Goal: Task Accomplishment & Management: Complete application form

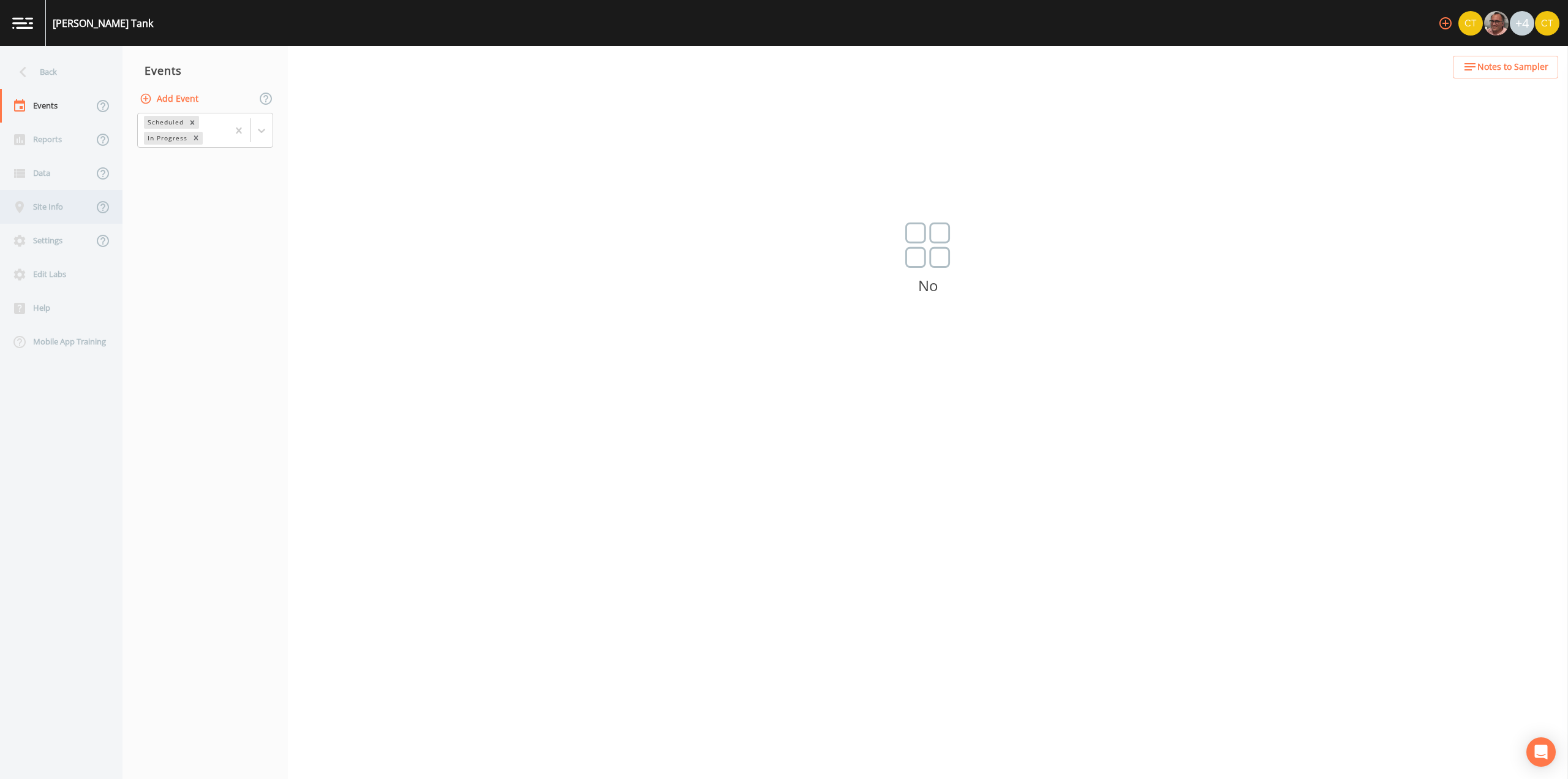
click at [49, 210] on div "Site Info" at bounding box center [47, 207] width 93 height 34
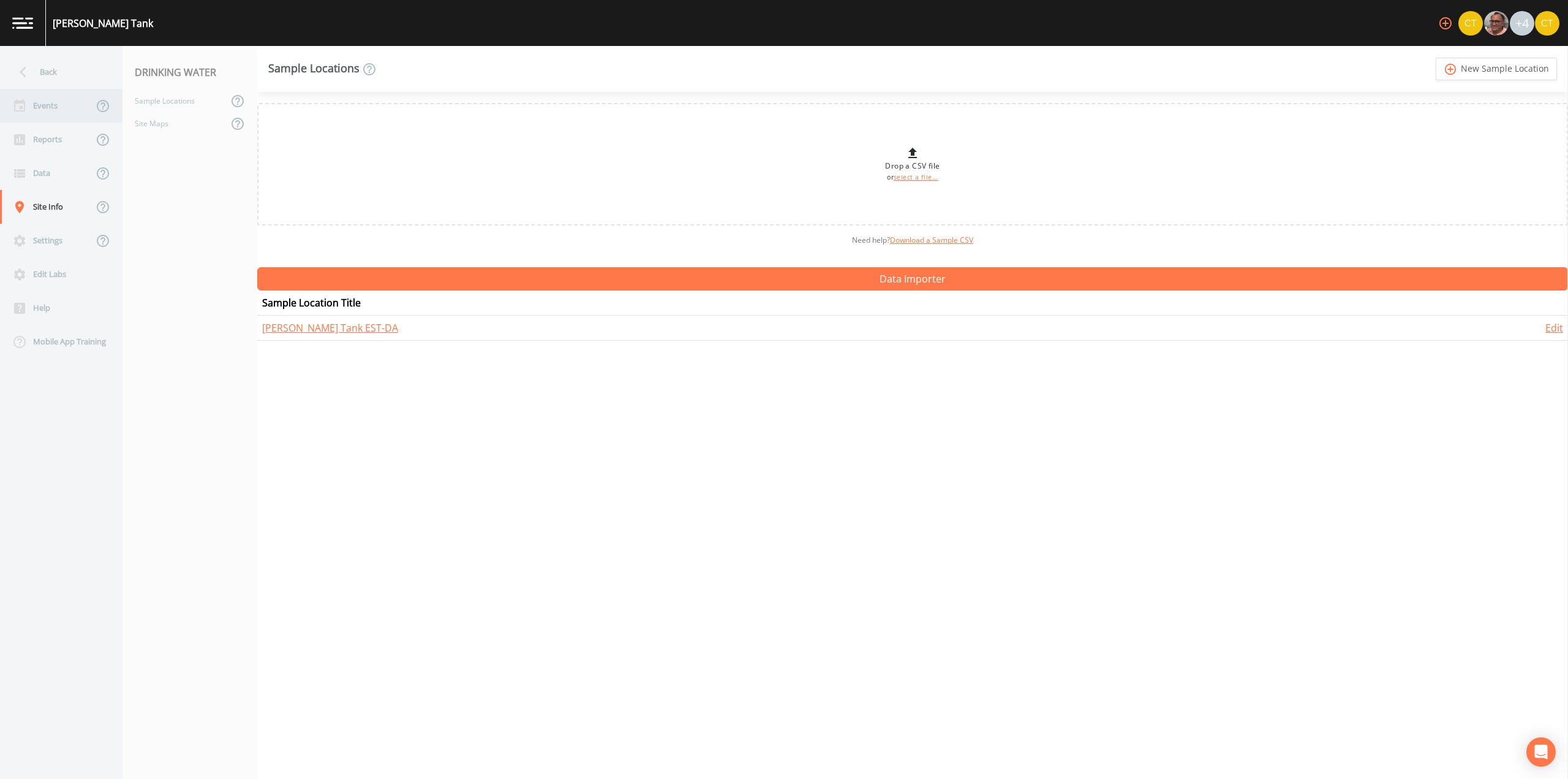
click at [72, 106] on div "Events" at bounding box center [47, 106] width 93 height 34
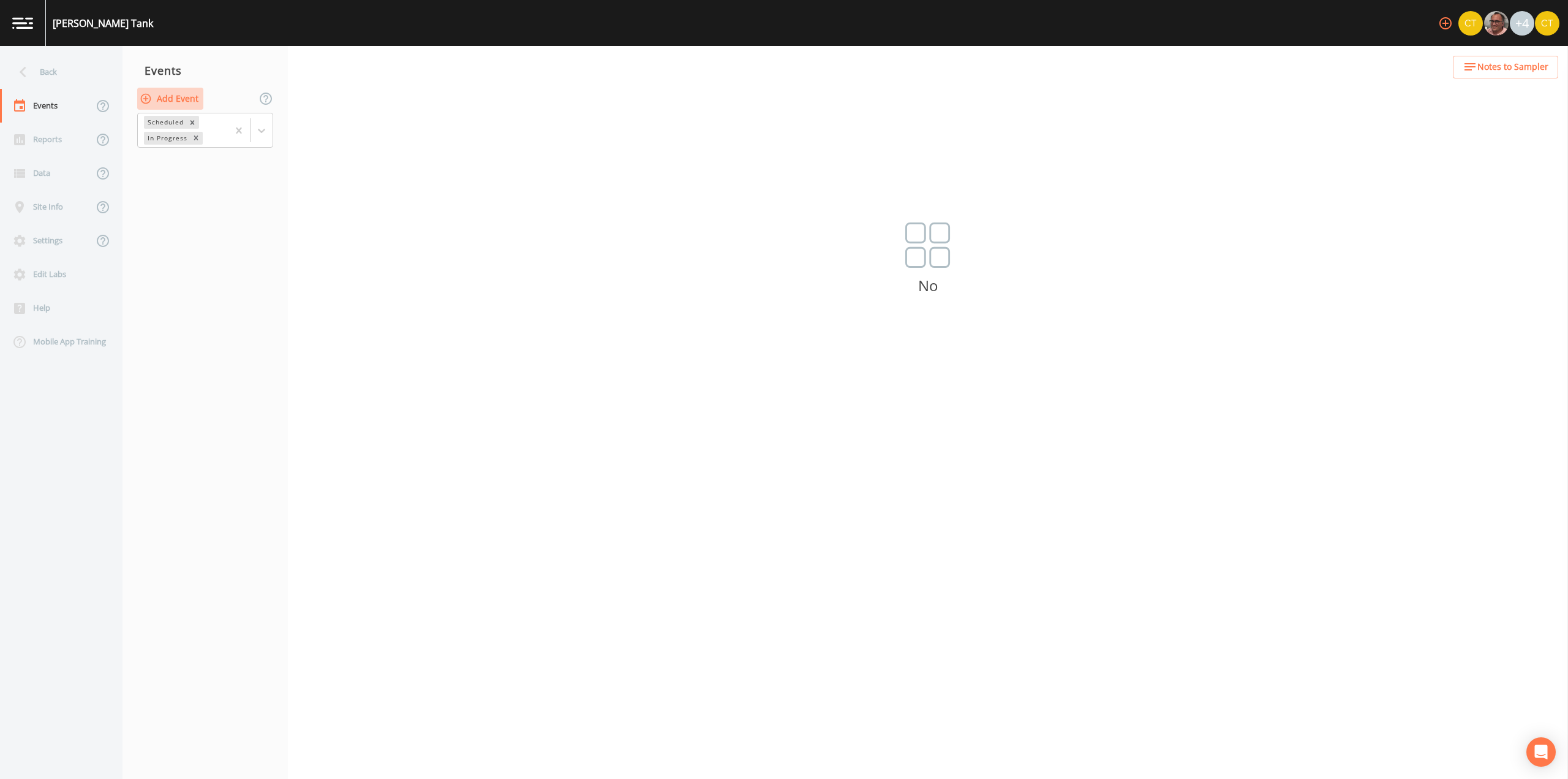
click at [164, 103] on button "Add Event" at bounding box center [170, 99] width 66 height 23
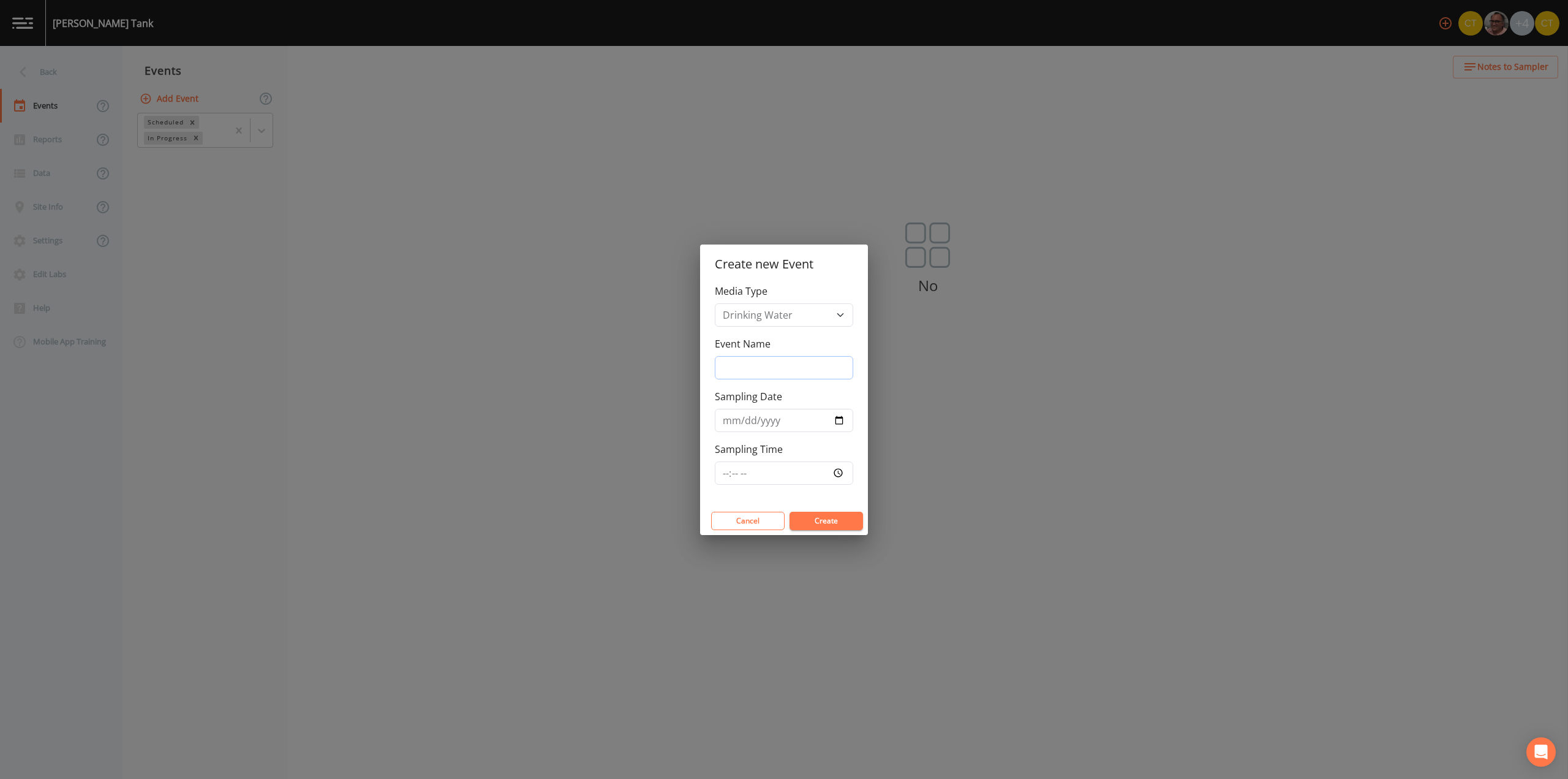
click at [731, 366] on input "Event Name" at bounding box center [784, 368] width 139 height 23
type input "Quarterly BAC"
click at [732, 423] on input "Sampling Date" at bounding box center [784, 420] width 139 height 23
click at [838, 422] on input "Sampling Date" at bounding box center [784, 420] width 139 height 23
type input "[DATE]"
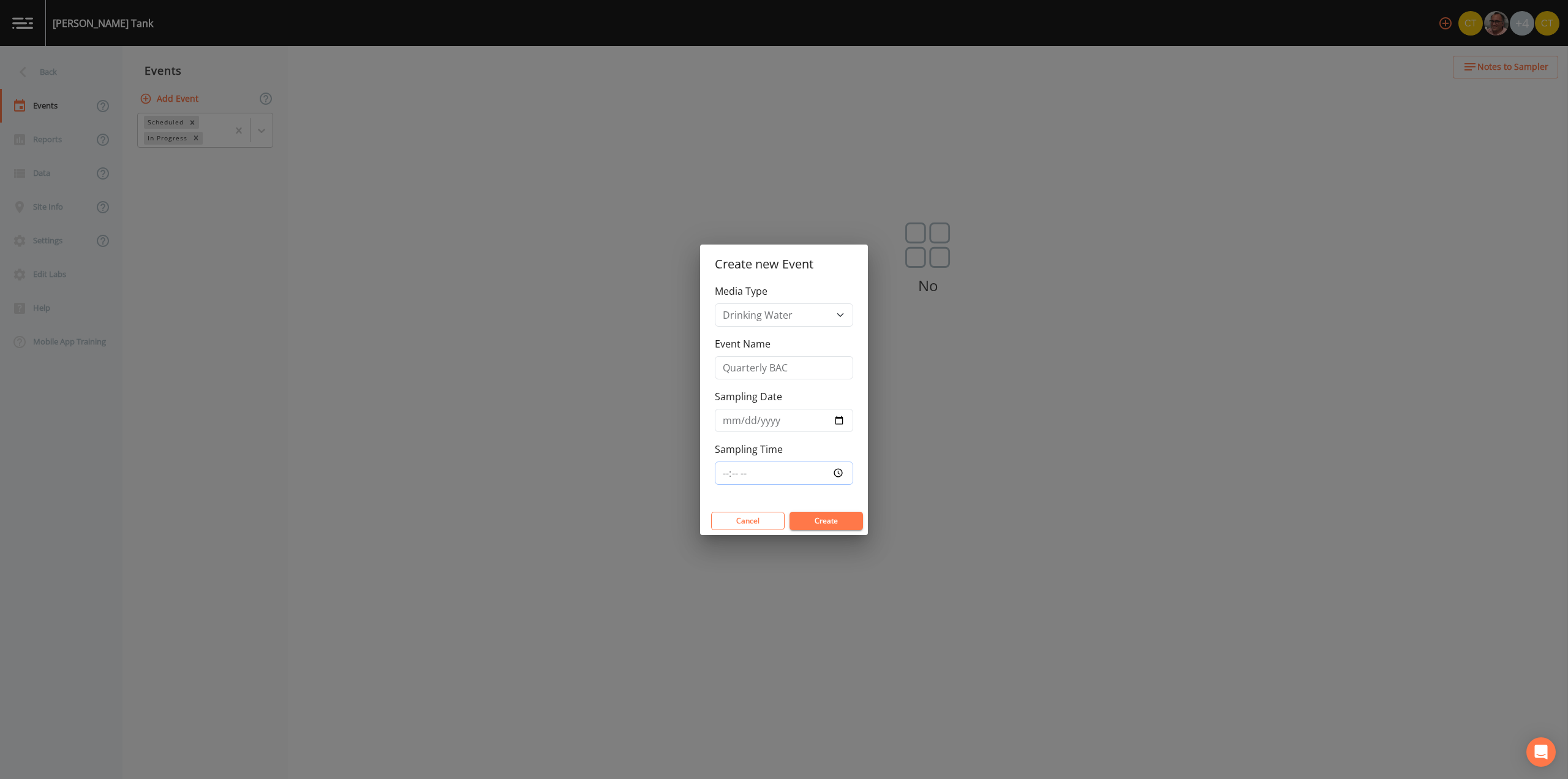
click at [729, 477] on input "Sampling Time" at bounding box center [784, 473] width 139 height 23
type input "07:30"
click at [825, 527] on button "Create" at bounding box center [826, 520] width 74 height 18
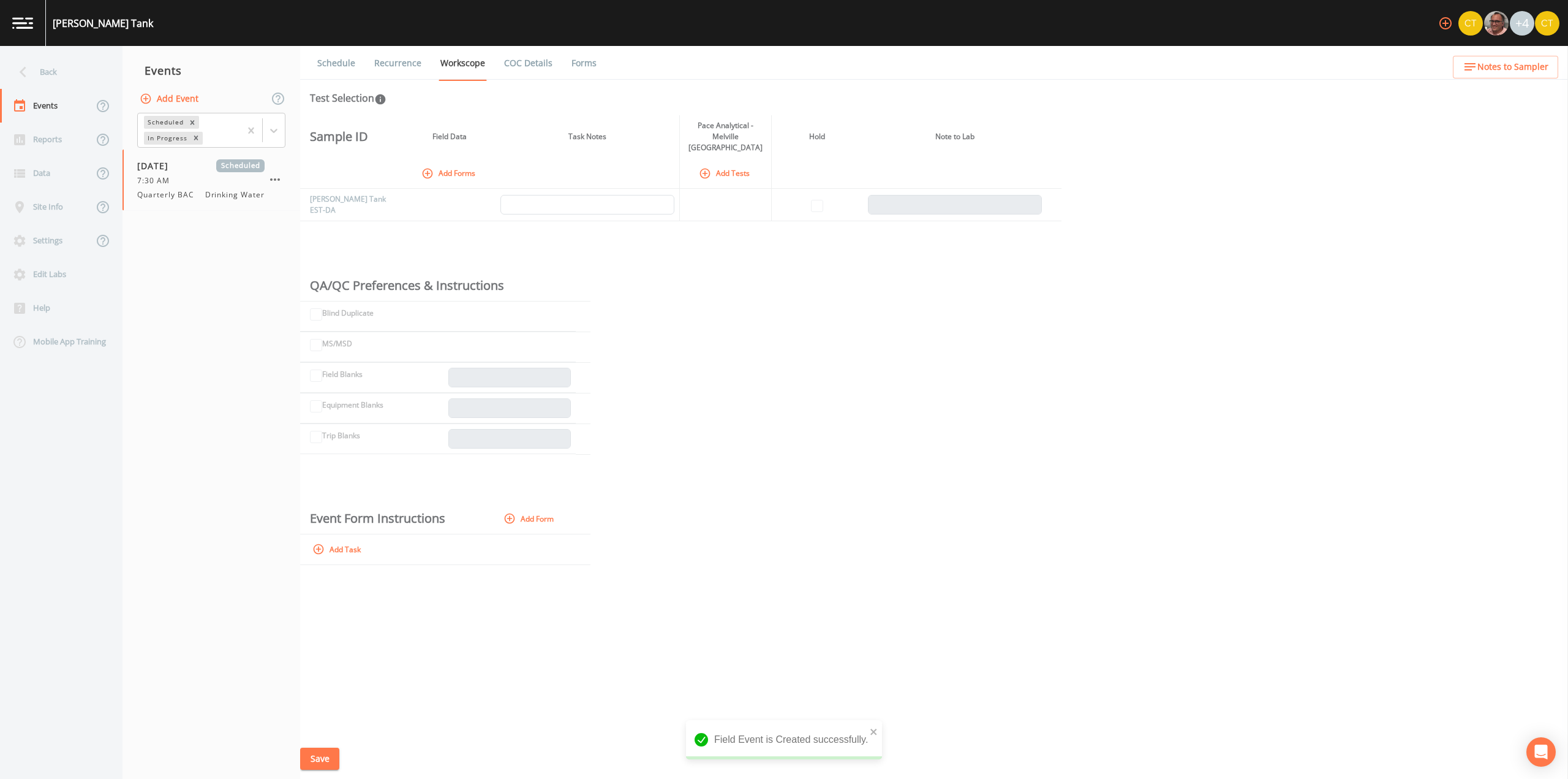
click at [437, 163] on button "Add Forms" at bounding box center [449, 173] width 62 height 20
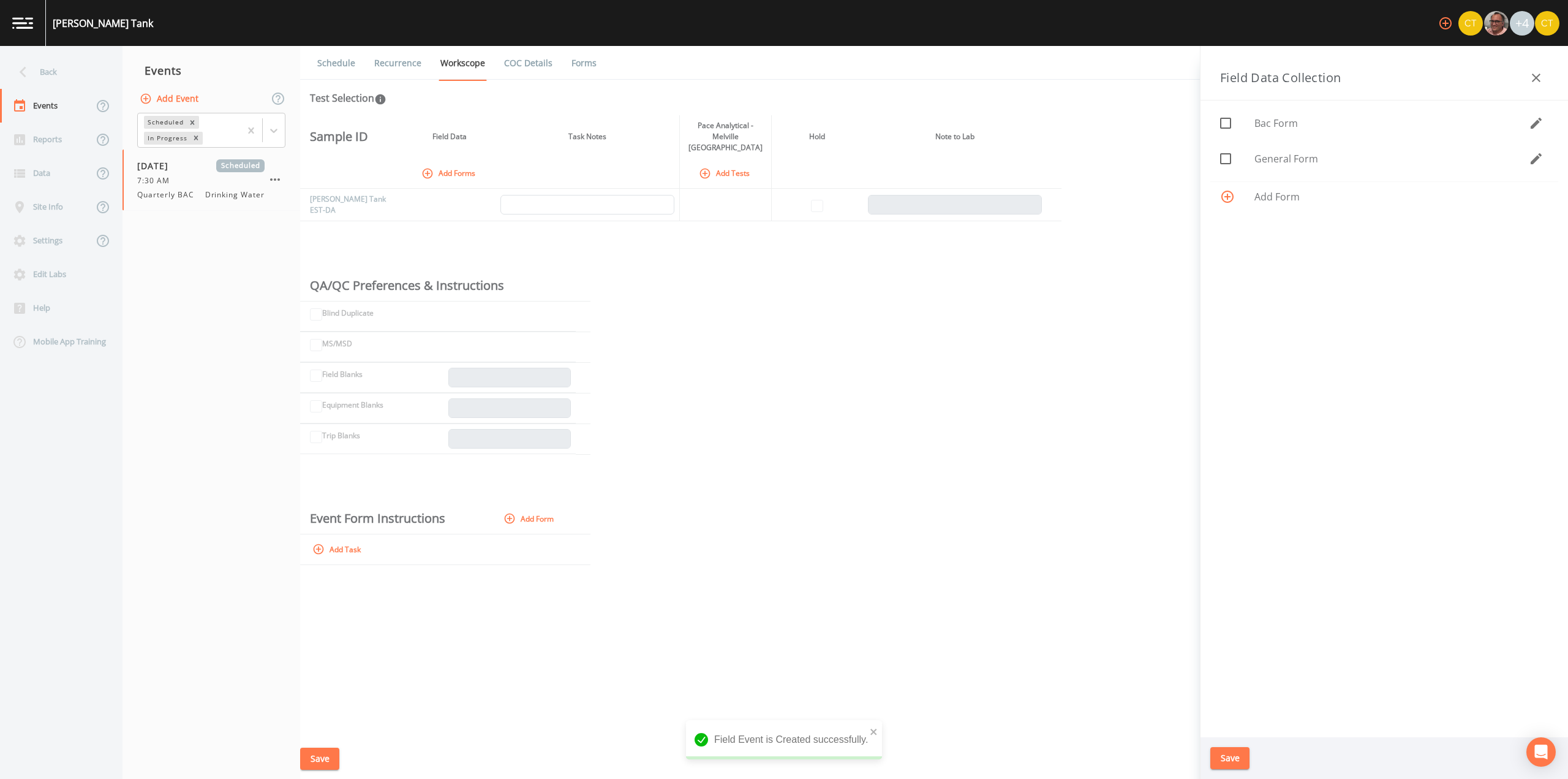
click at [1236, 127] on span at bounding box center [1226, 123] width 26 height 26
checkbox input "true"
click at [1228, 157] on icon at bounding box center [1226, 159] width 15 height 15
checkbox input "true"
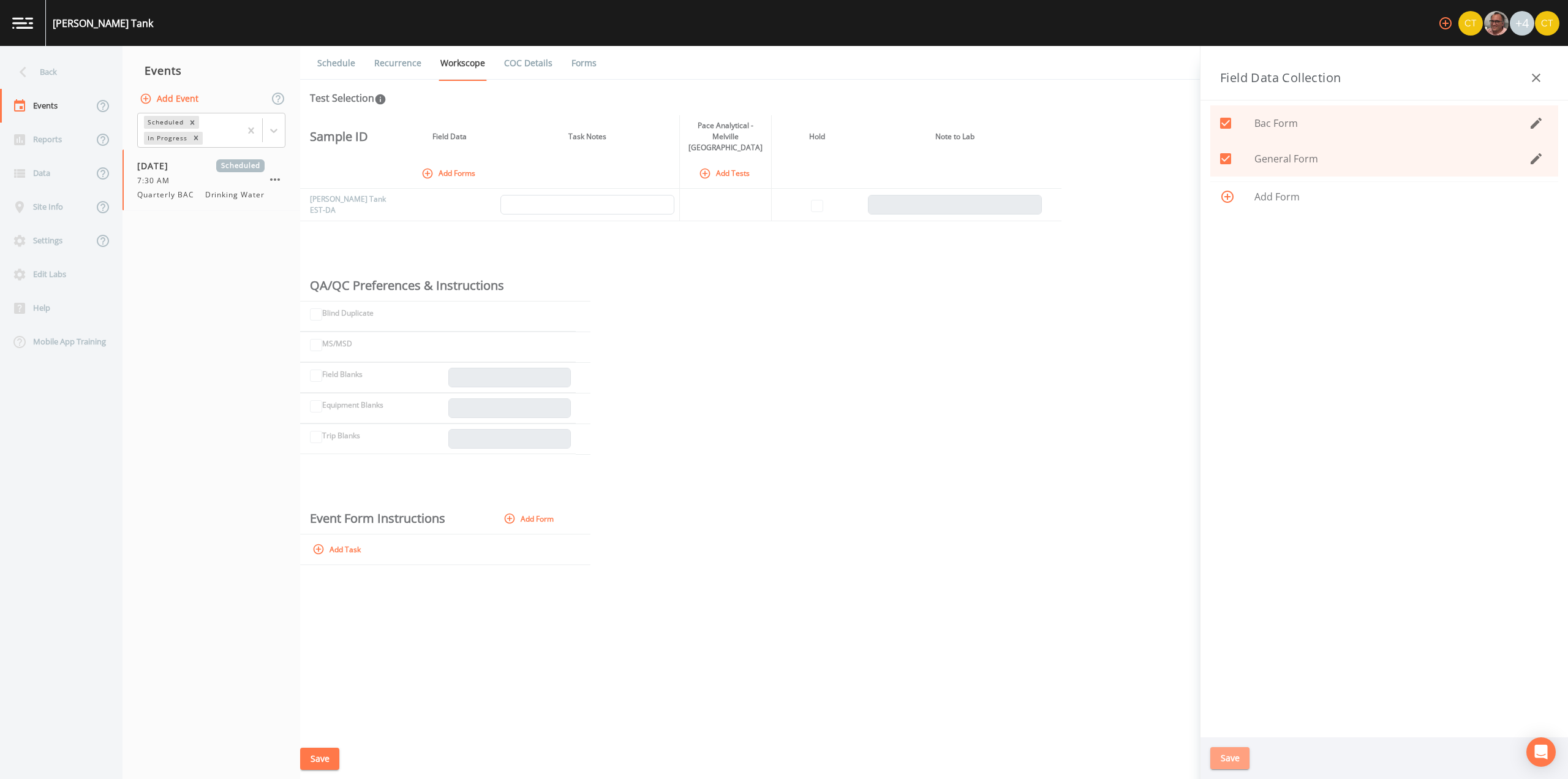
click at [1232, 753] on button "Save" at bounding box center [1230, 759] width 39 height 23
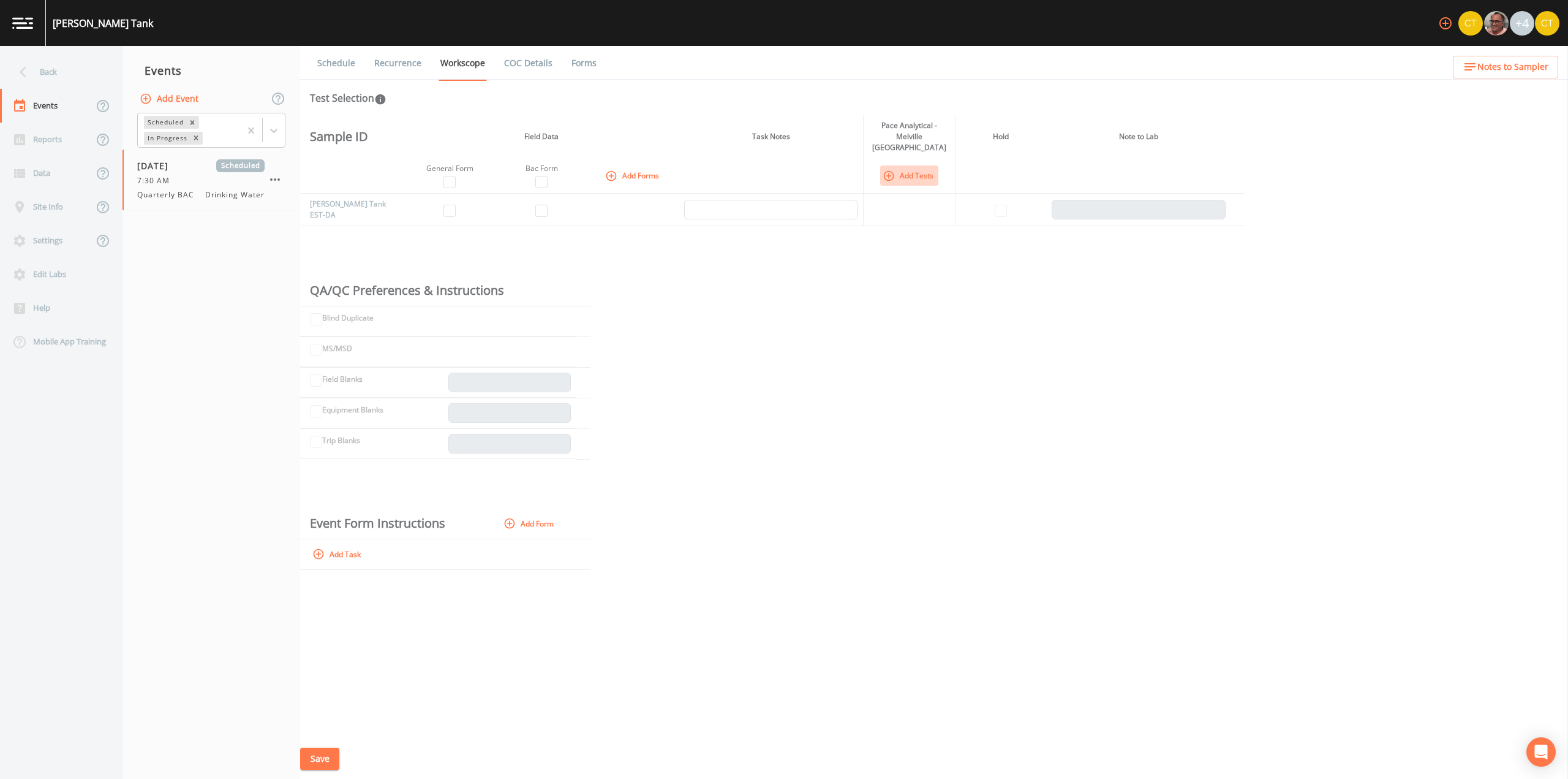
click at [886, 171] on icon "button" at bounding box center [888, 175] width 10 height 10
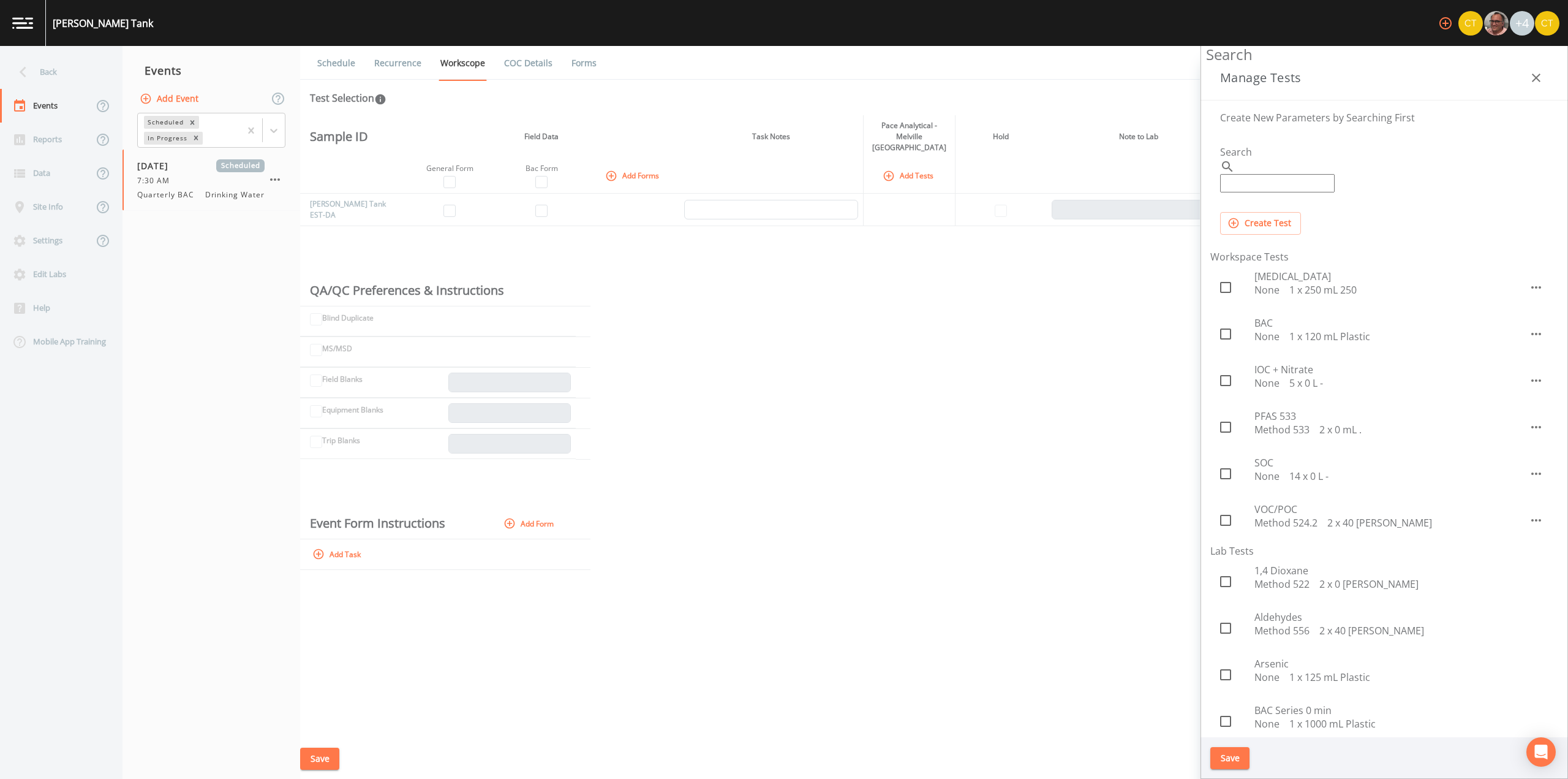
click at [1227, 327] on icon at bounding box center [1226, 334] width 15 height 15
checkbox input "true"
click at [1233, 750] on button "Save" at bounding box center [1230, 759] width 39 height 23
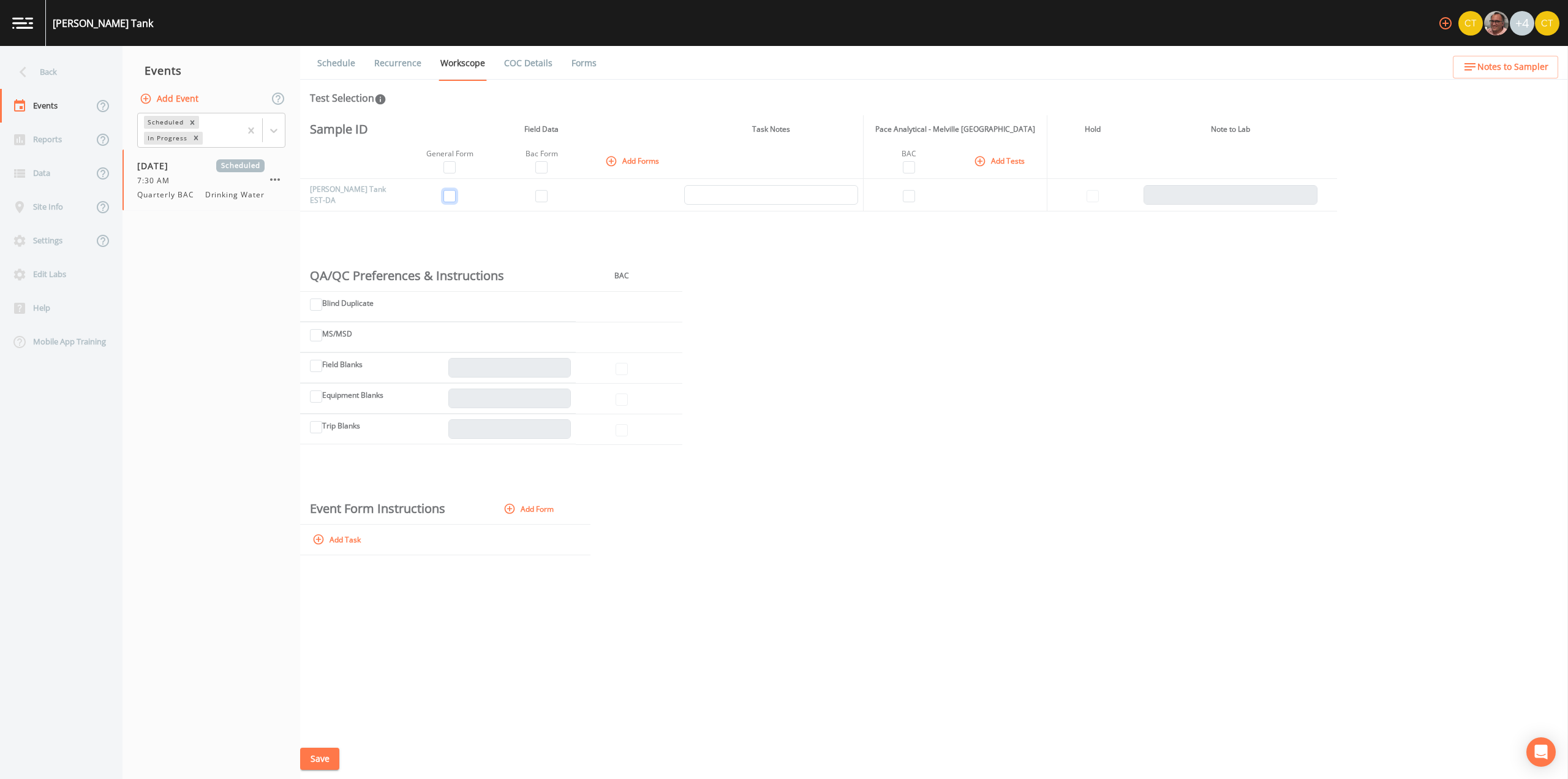
click at [451, 200] on input "checkbox" at bounding box center [450, 196] width 12 height 12
checkbox input "true"
click at [543, 198] on input "checkbox" at bounding box center [541, 196] width 12 height 12
checkbox input "true"
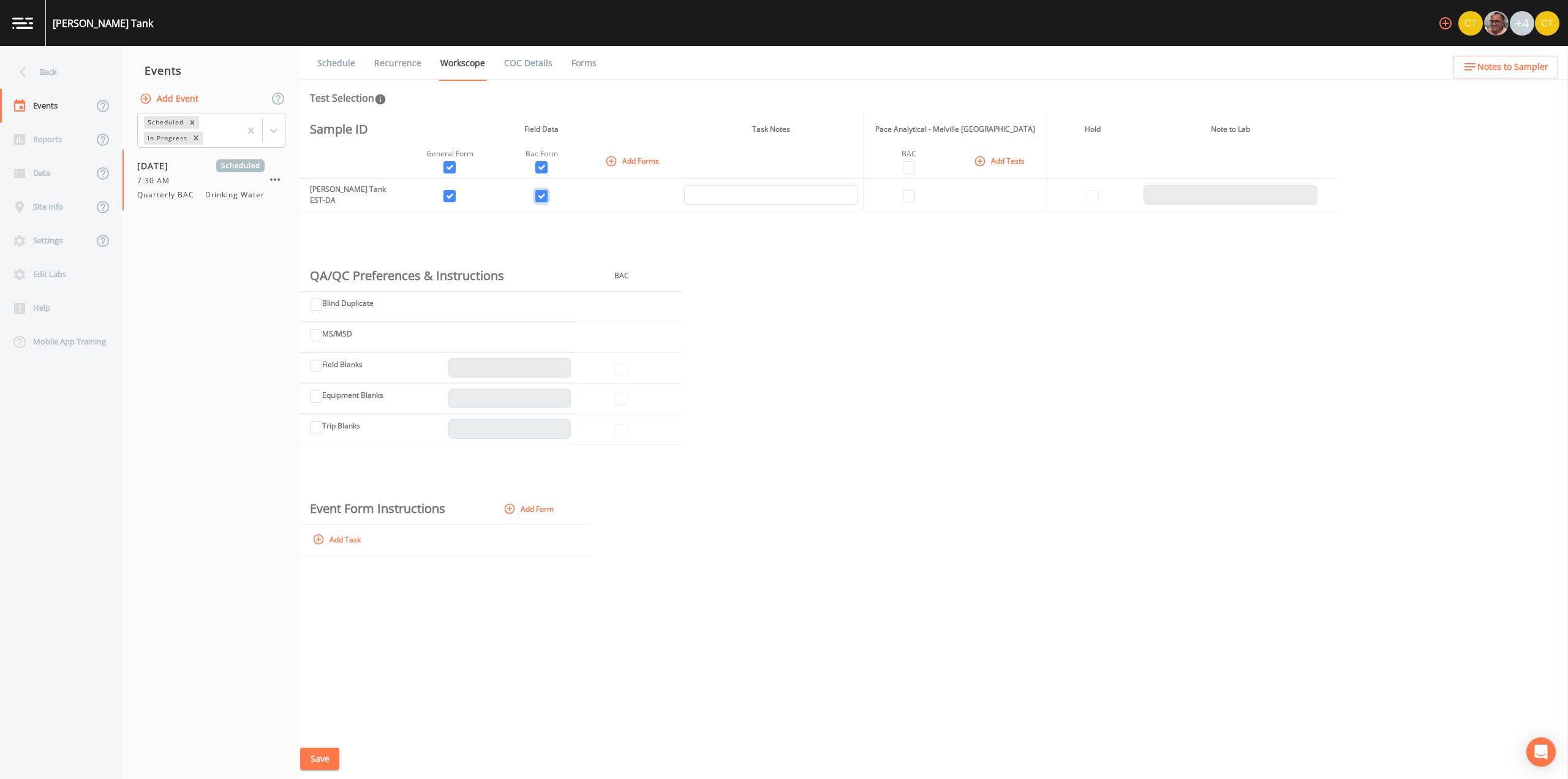
checkbox input "true"
click at [910, 195] on input "checkbox" at bounding box center [909, 196] width 12 height 12
checkbox input "true"
click at [315, 756] on button "Save" at bounding box center [320, 759] width 39 height 23
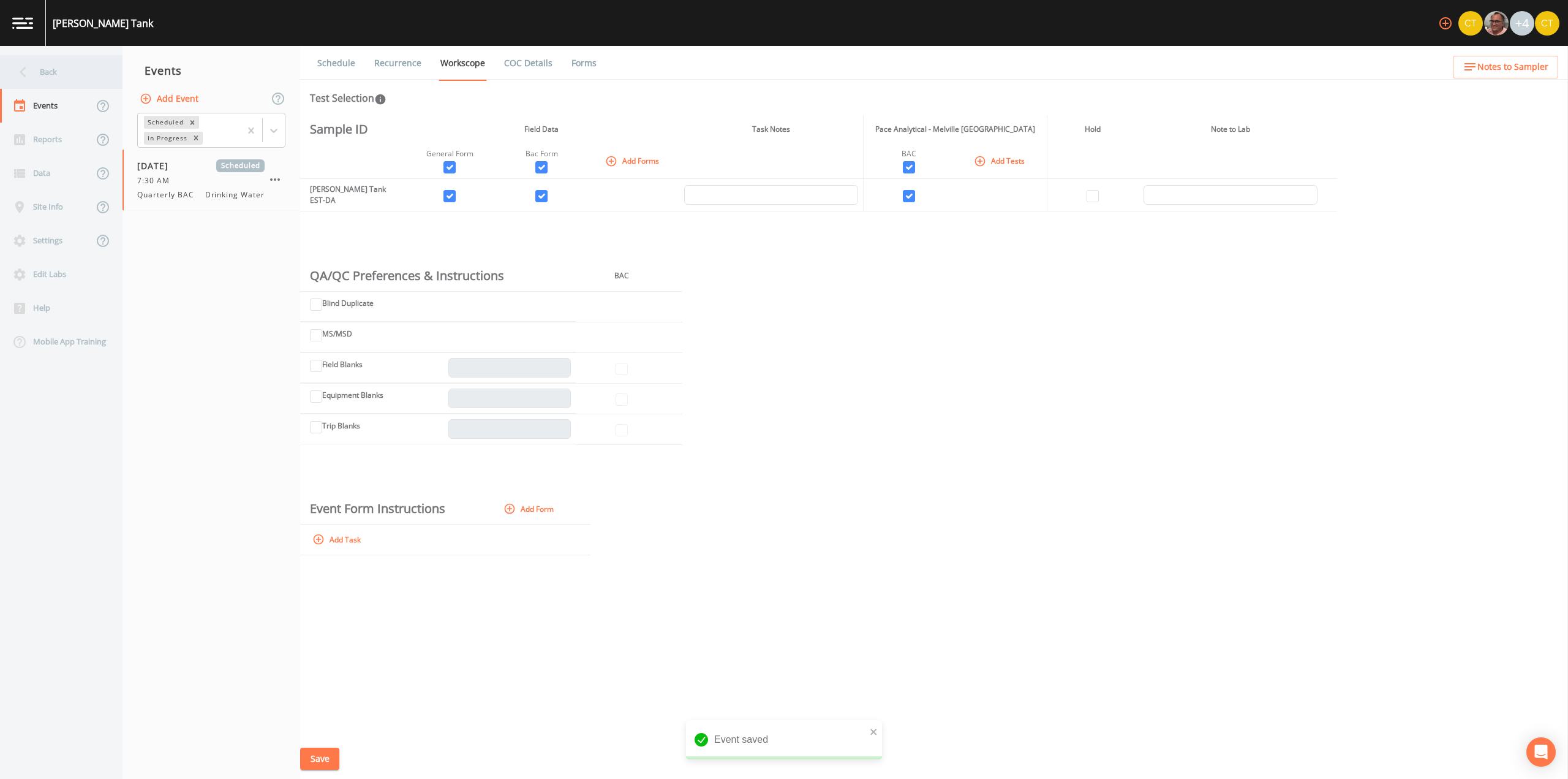
click at [20, 67] on icon at bounding box center [23, 72] width 22 height 22
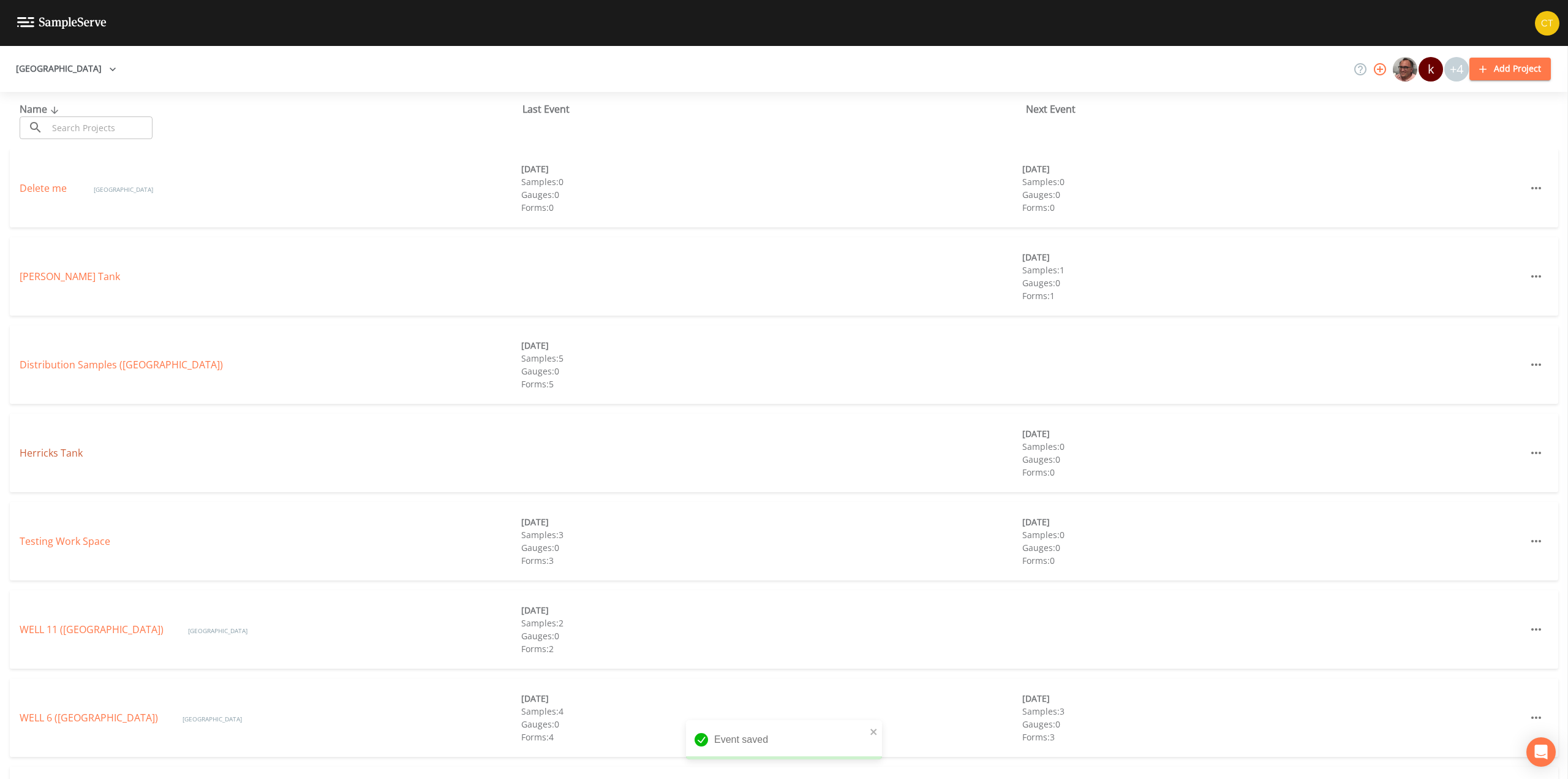
click at [58, 453] on link "Herricks Tank" at bounding box center [51, 453] width 63 height 14
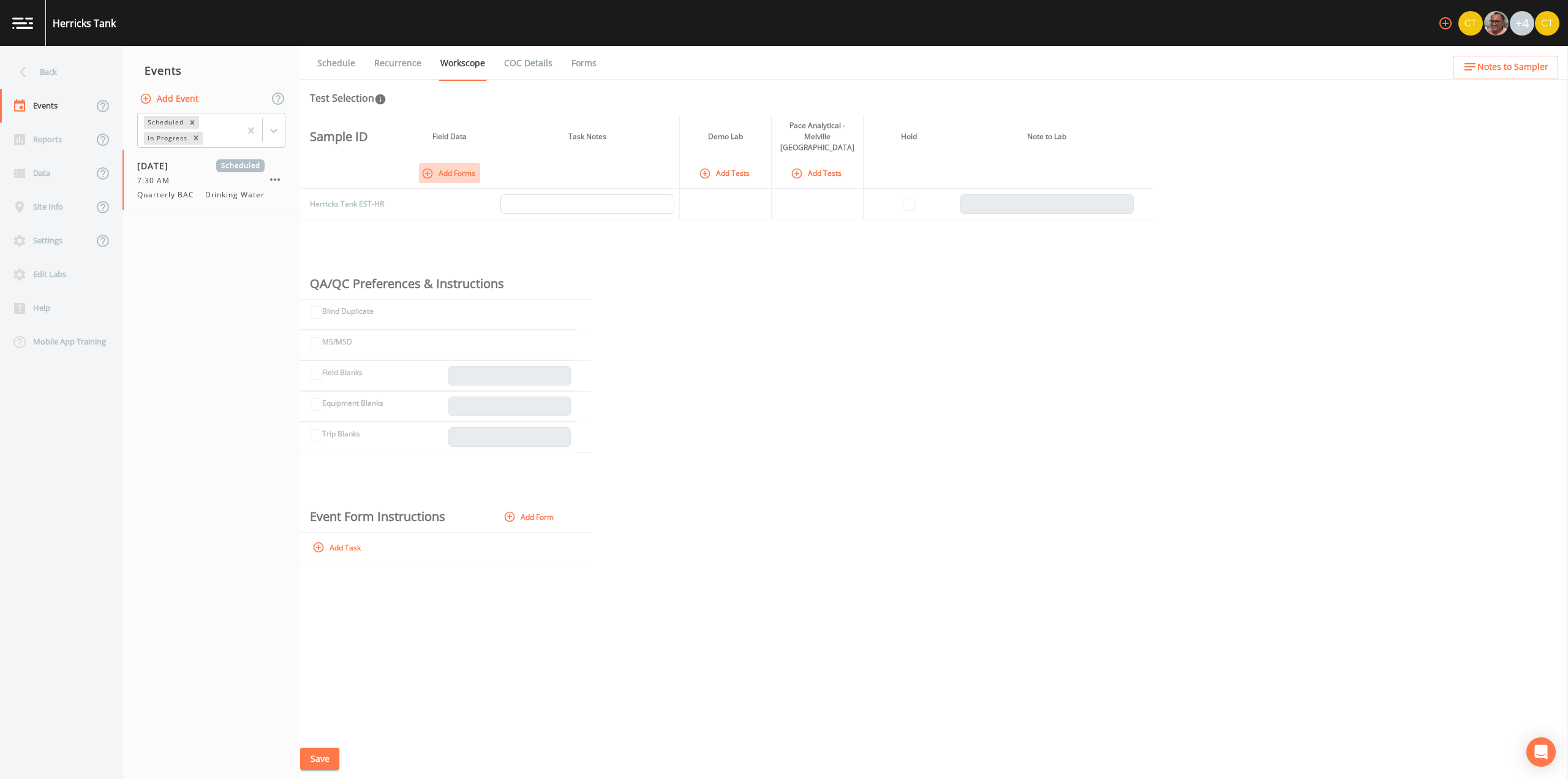
click at [431, 167] on icon "button" at bounding box center [428, 173] width 12 height 12
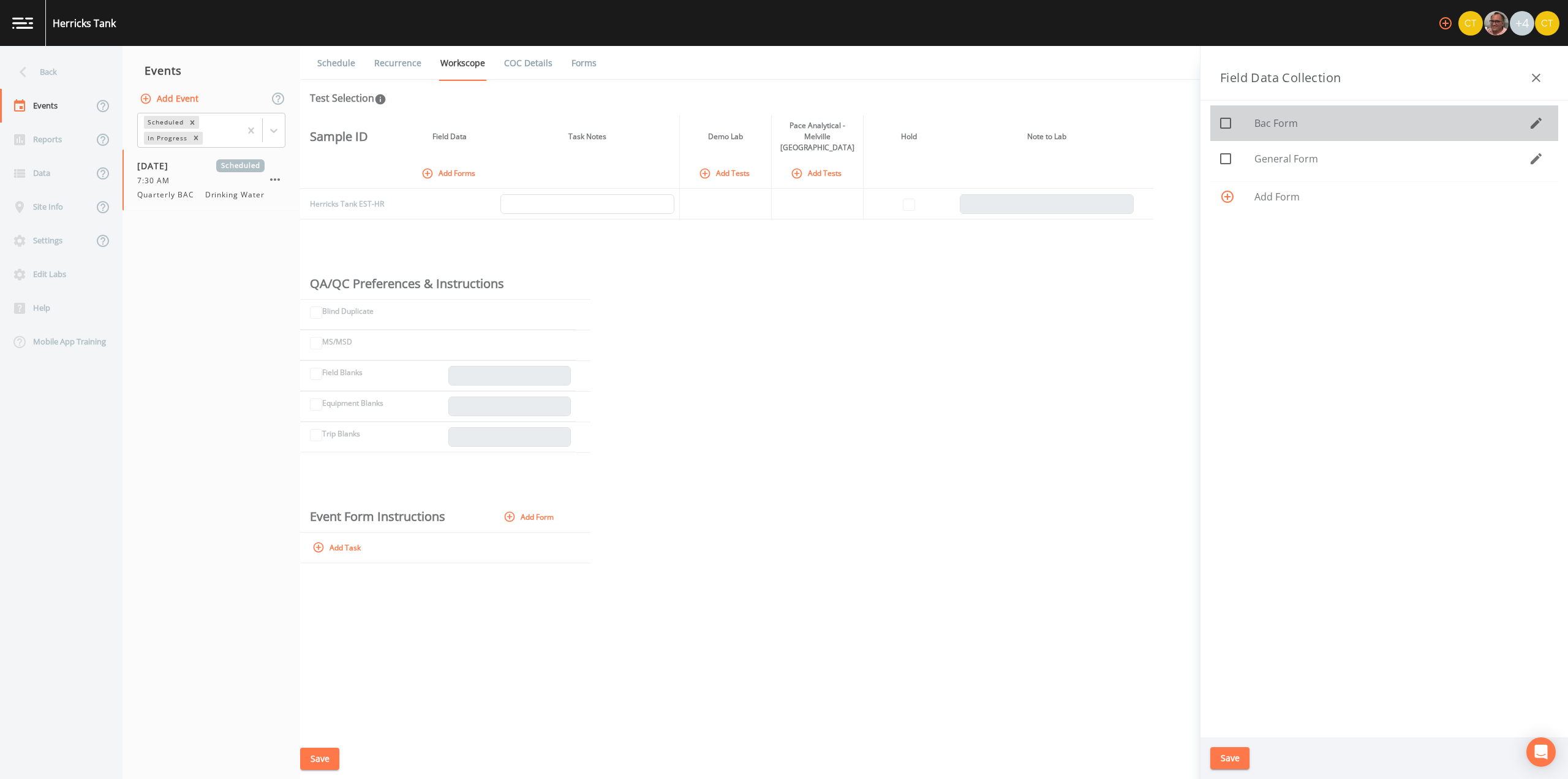
click at [1226, 128] on icon at bounding box center [1226, 123] width 11 height 11
checkbox input "true"
click at [1228, 155] on icon at bounding box center [1226, 159] width 15 height 15
checkbox input "true"
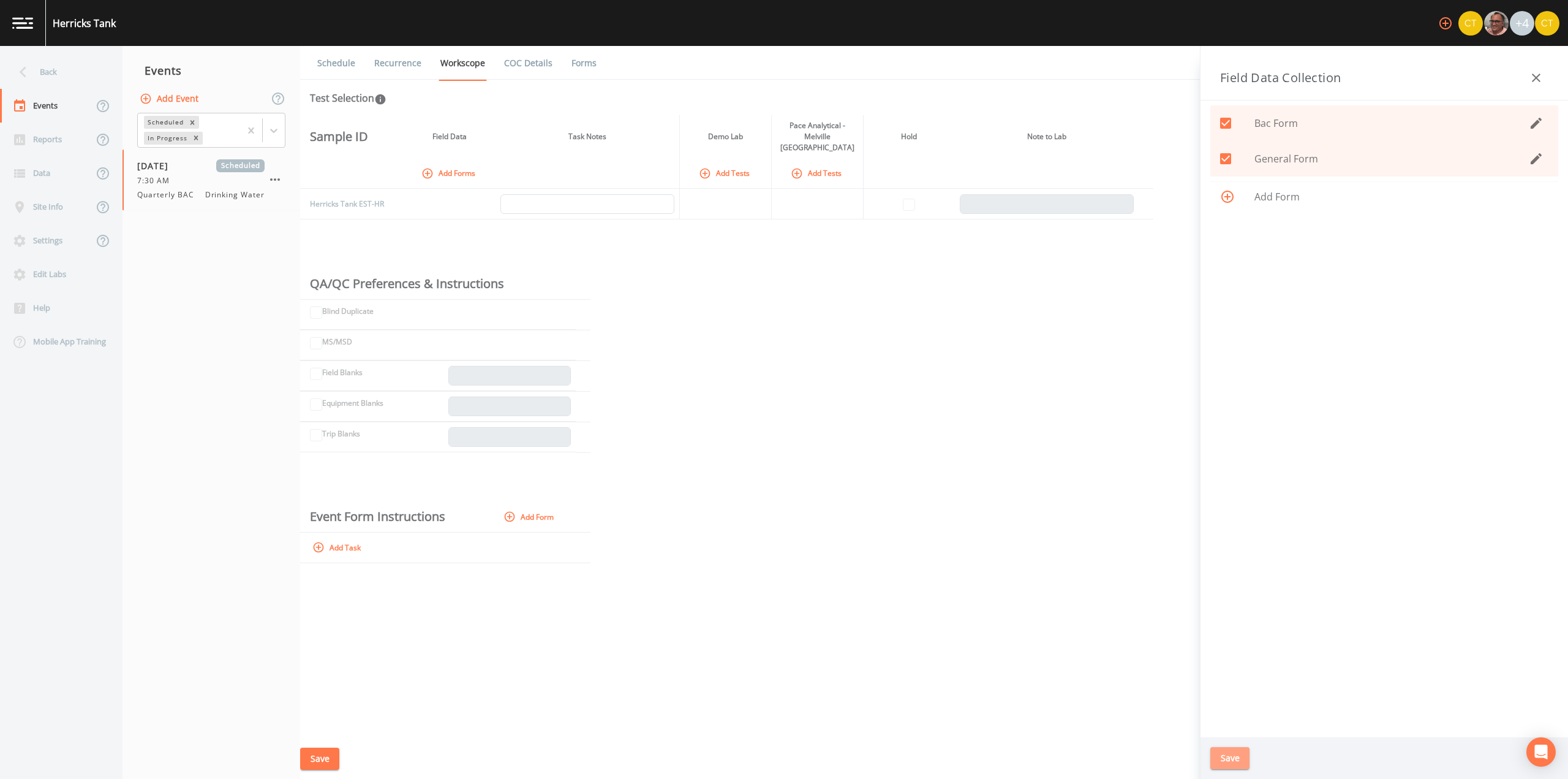
click at [1223, 749] on button "Save" at bounding box center [1230, 759] width 39 height 23
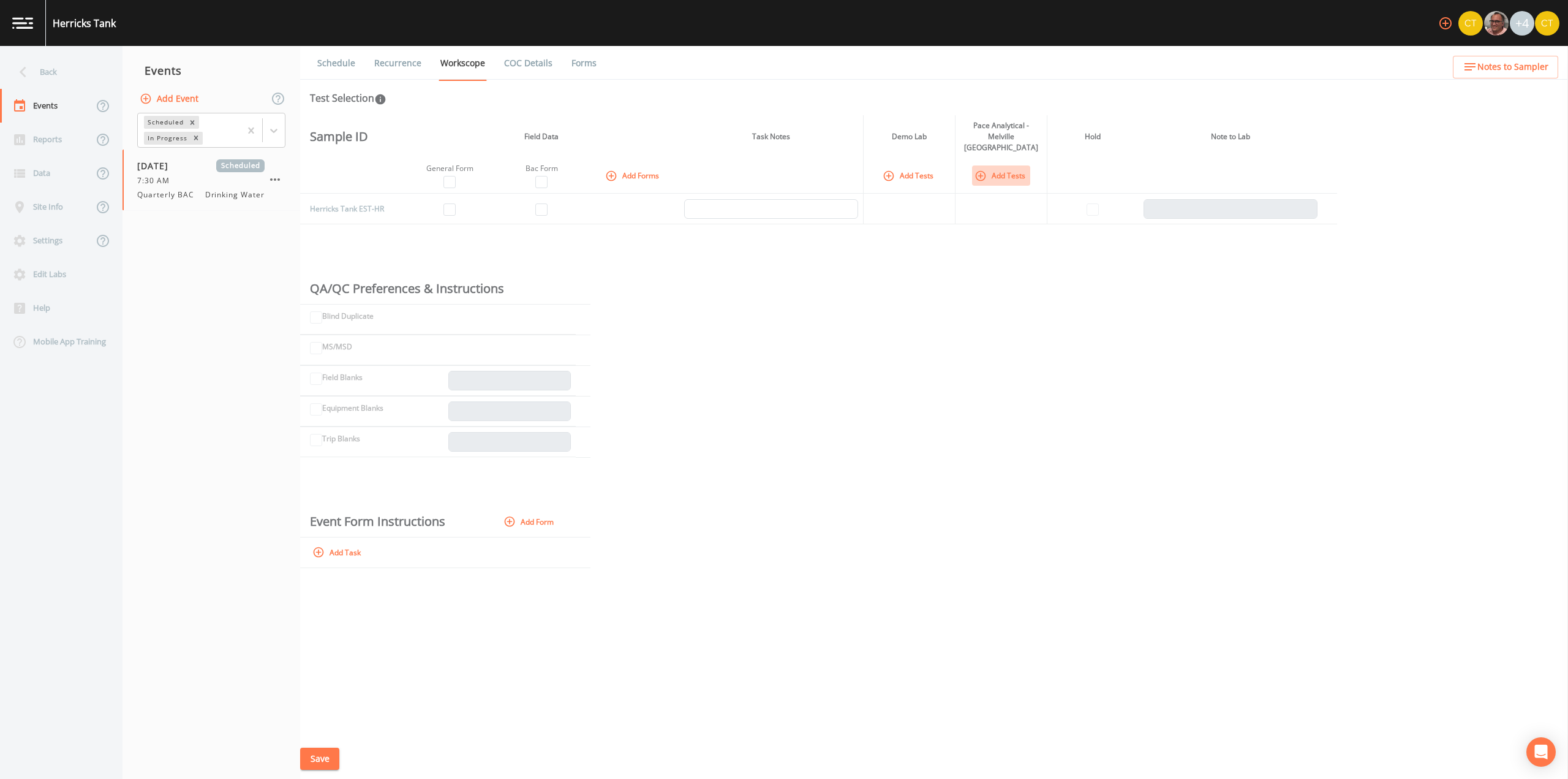
click at [984, 170] on icon "button" at bounding box center [981, 176] width 12 height 12
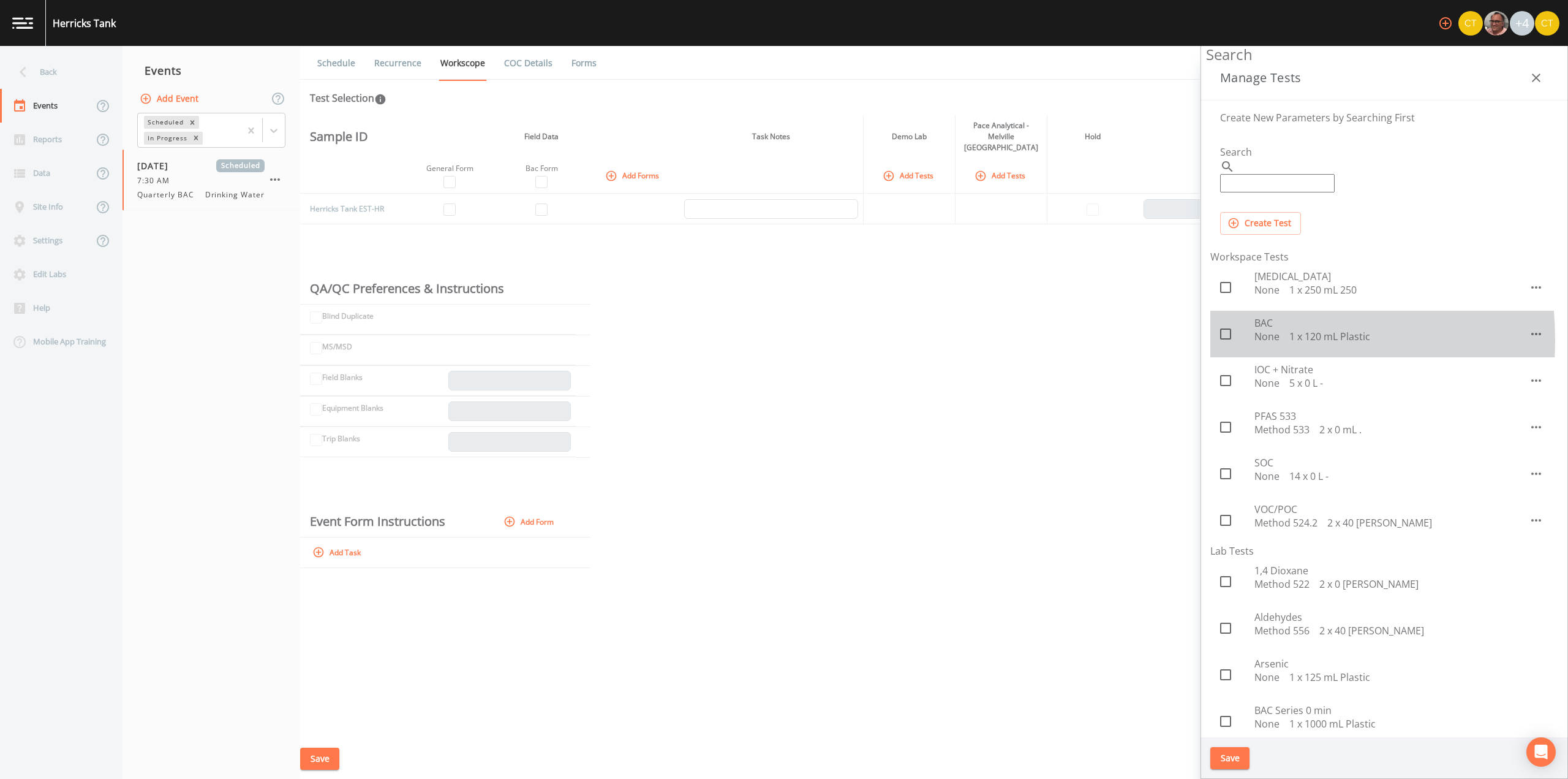
click at [1230, 329] on span at bounding box center [1226, 334] width 26 height 26
checkbox input "true"
click at [1241, 755] on button "Save" at bounding box center [1230, 759] width 39 height 23
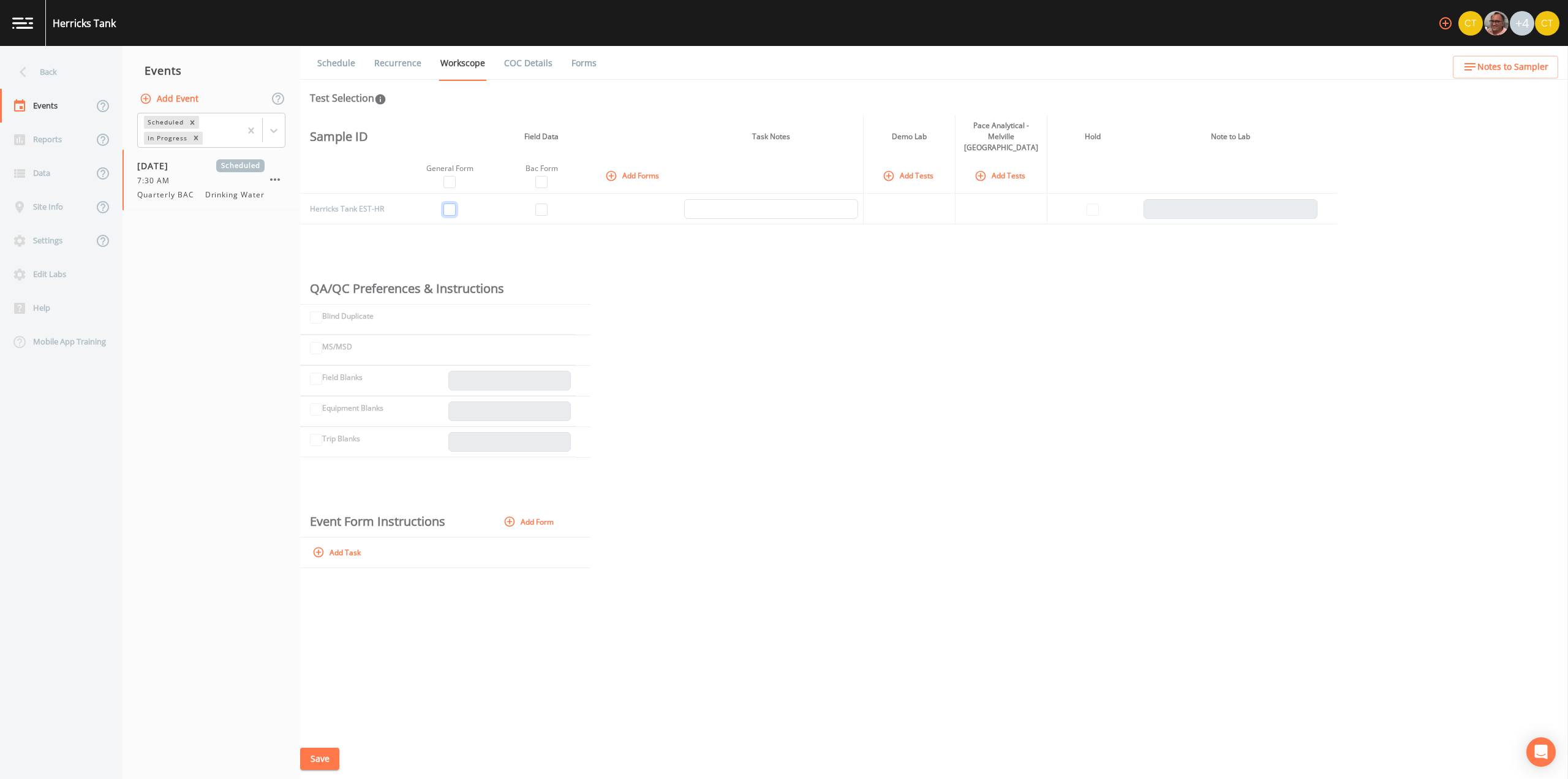
click at [446, 202] on td at bounding box center [450, 208] width 92 height 30
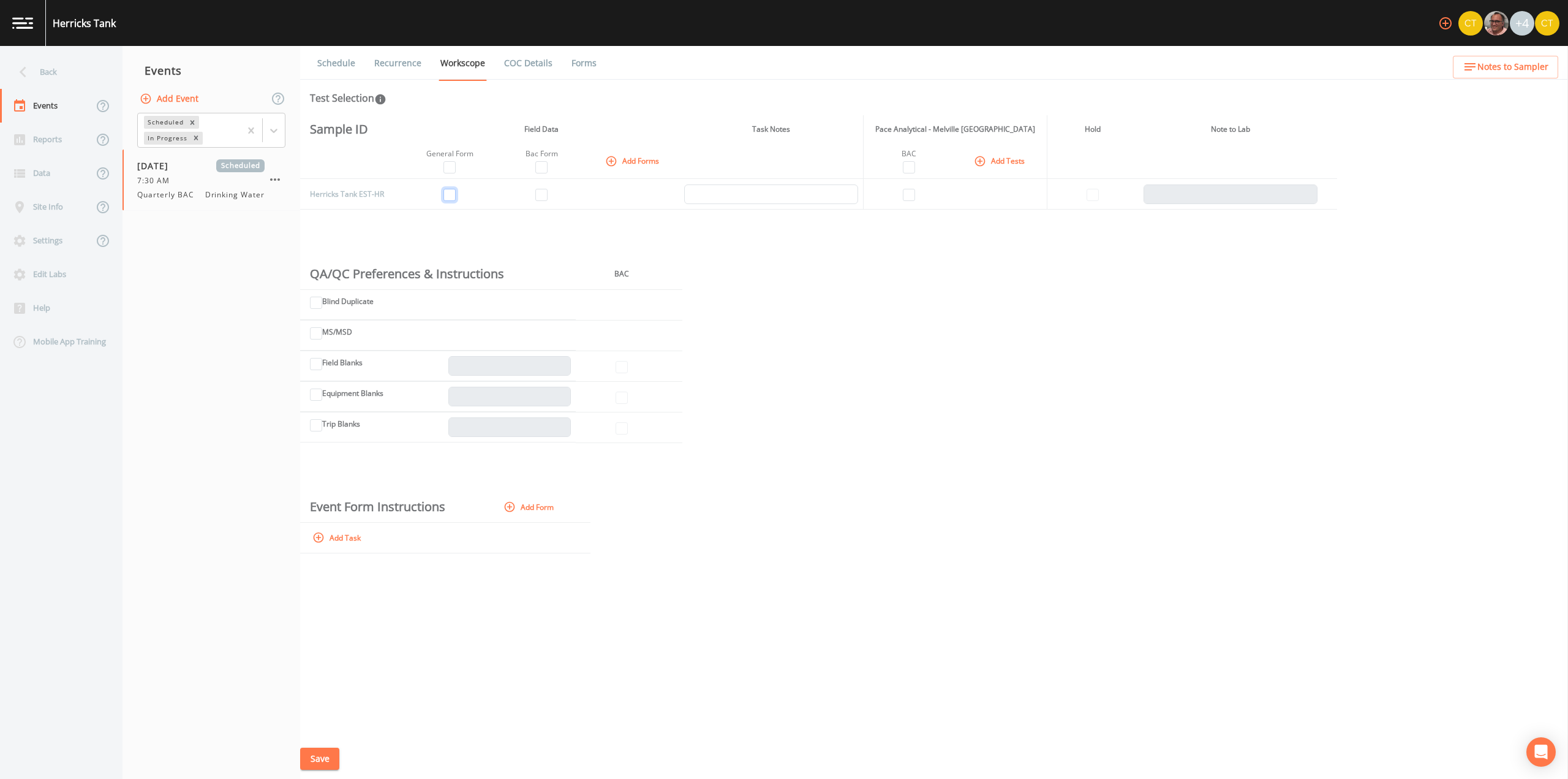
click at [451, 196] on input "checkbox" at bounding box center [450, 195] width 12 height 12
checkbox input "true"
click at [542, 199] on input "checkbox" at bounding box center [541, 195] width 12 height 12
checkbox input "true"
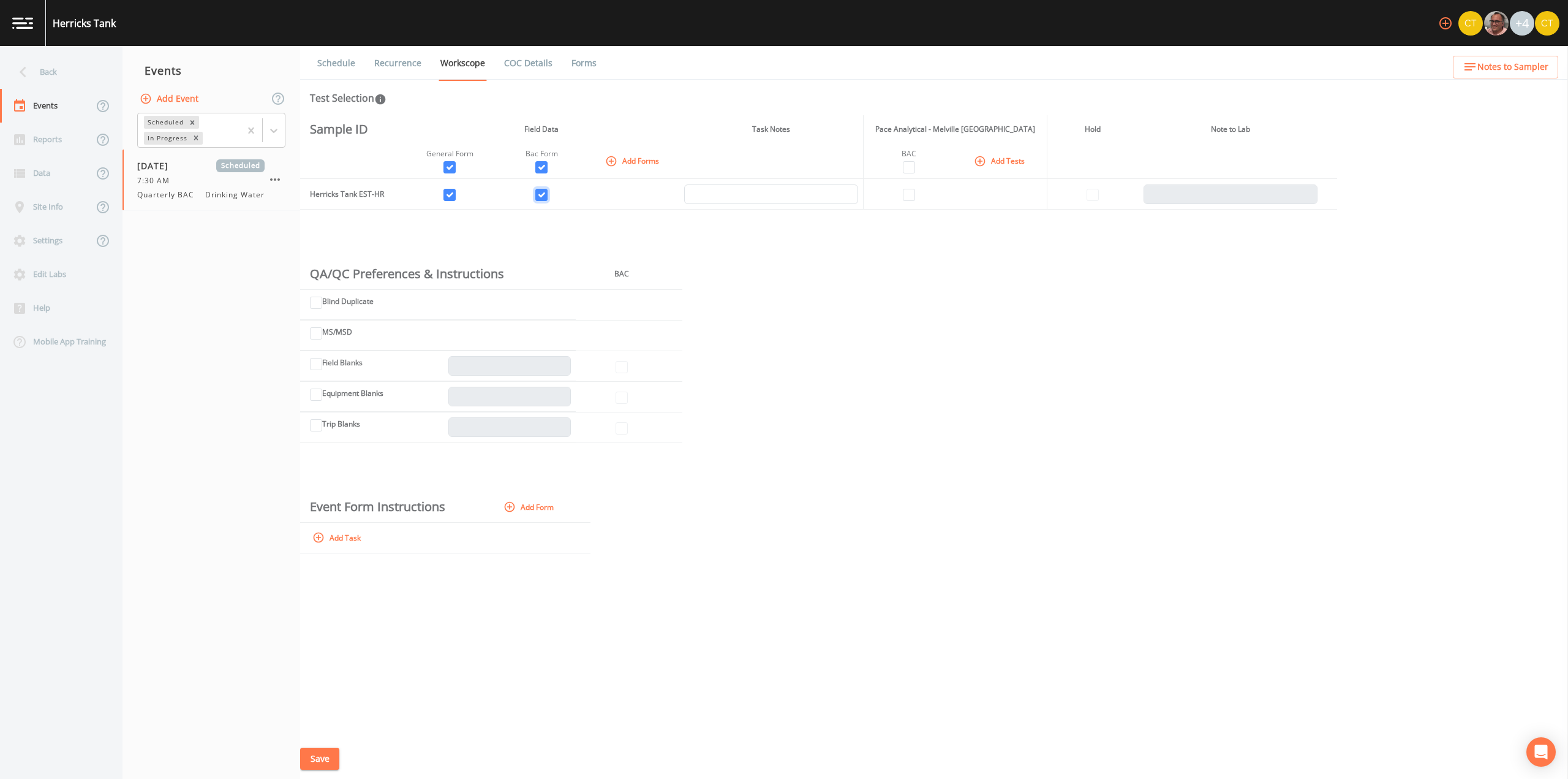
checkbox input "true"
click at [910, 193] on input "checkbox" at bounding box center [909, 195] width 12 height 12
checkbox input "true"
click at [308, 759] on button "Save" at bounding box center [320, 759] width 39 height 23
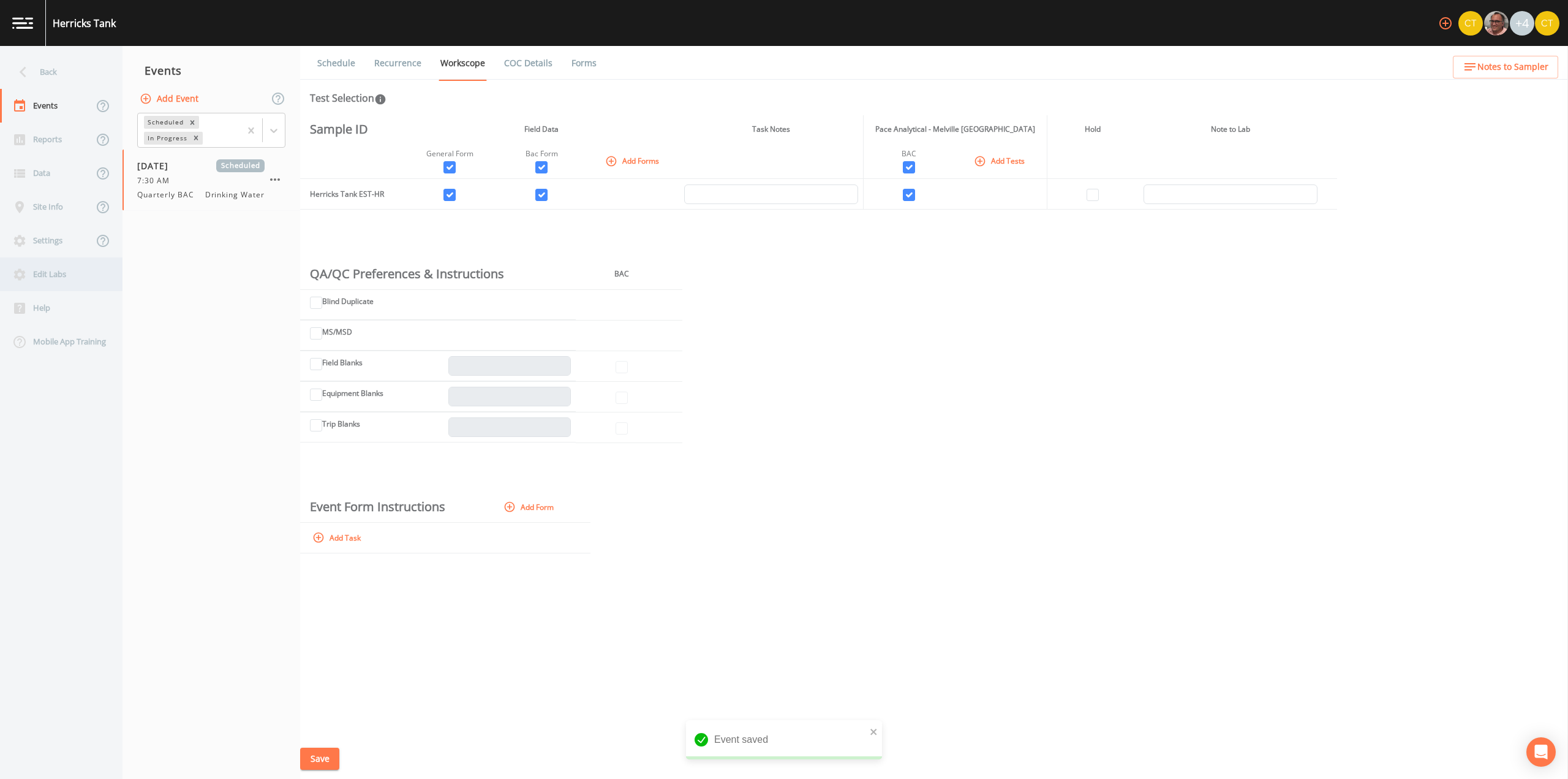
click at [62, 280] on div "Edit Labs" at bounding box center [55, 274] width 110 height 34
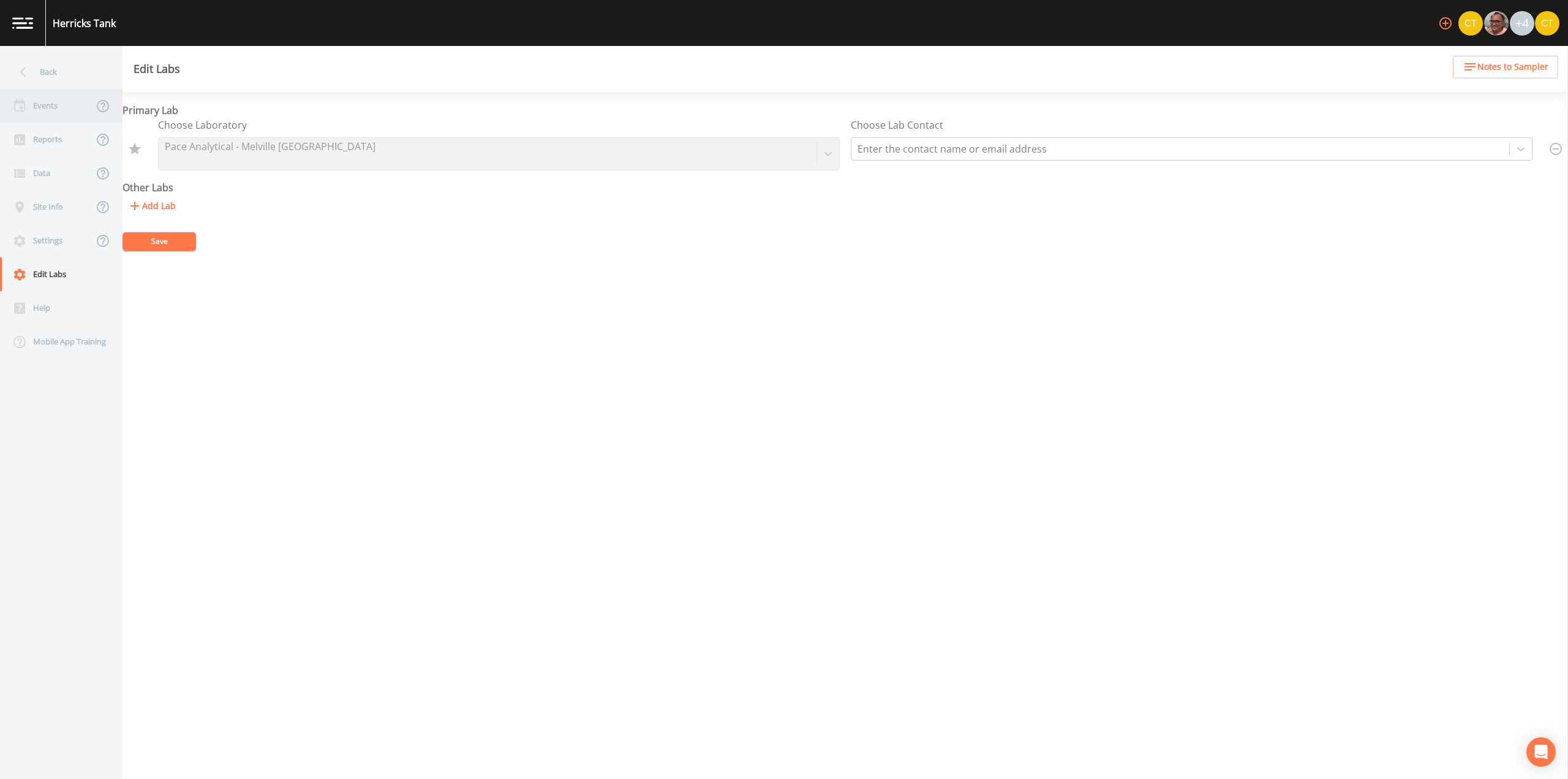
click at [47, 102] on div "Events" at bounding box center [47, 106] width 93 height 34
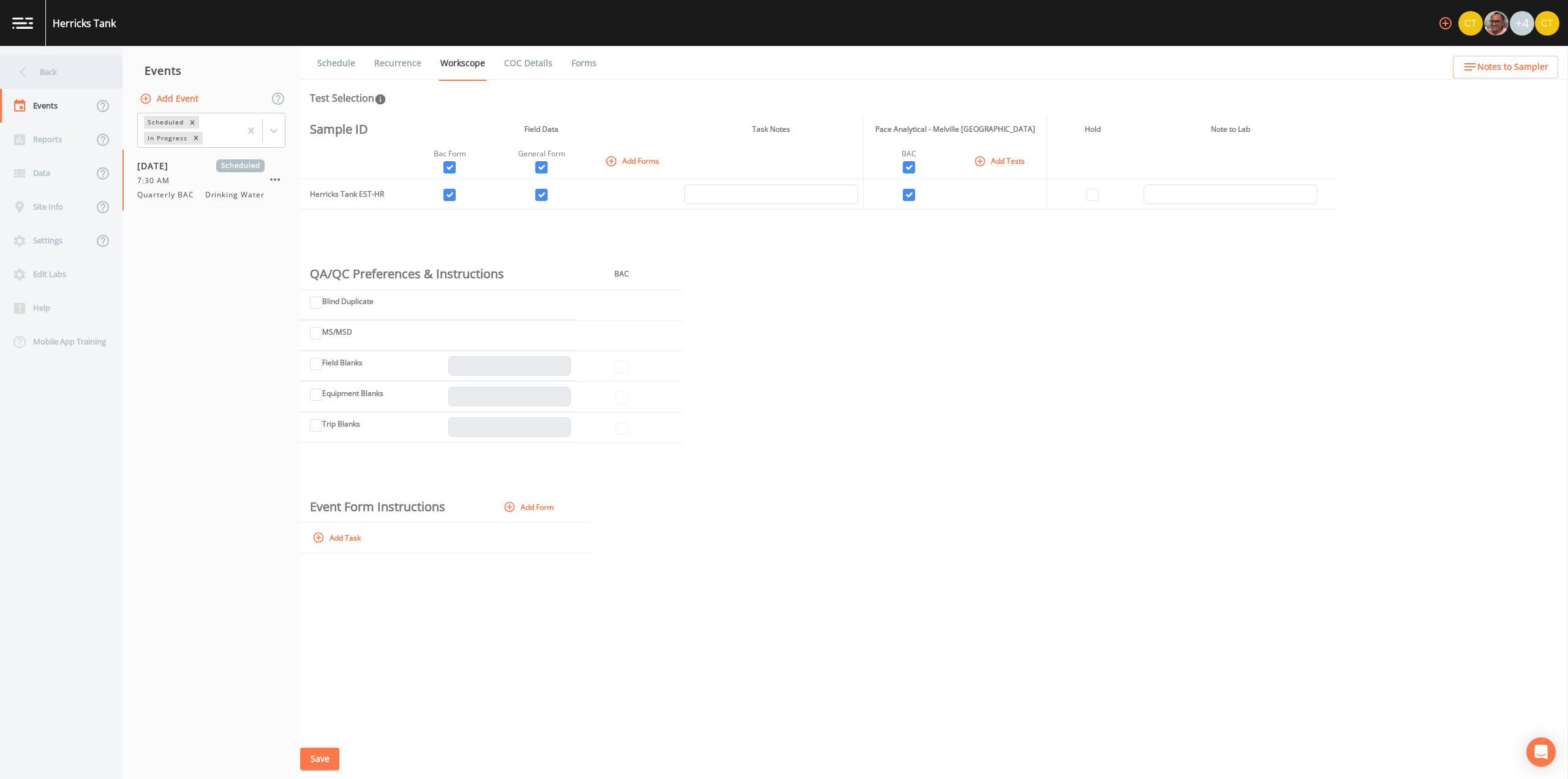
click at [33, 69] on icon at bounding box center [23, 72] width 22 height 22
